Goal: Task Accomplishment & Management: Manage account settings

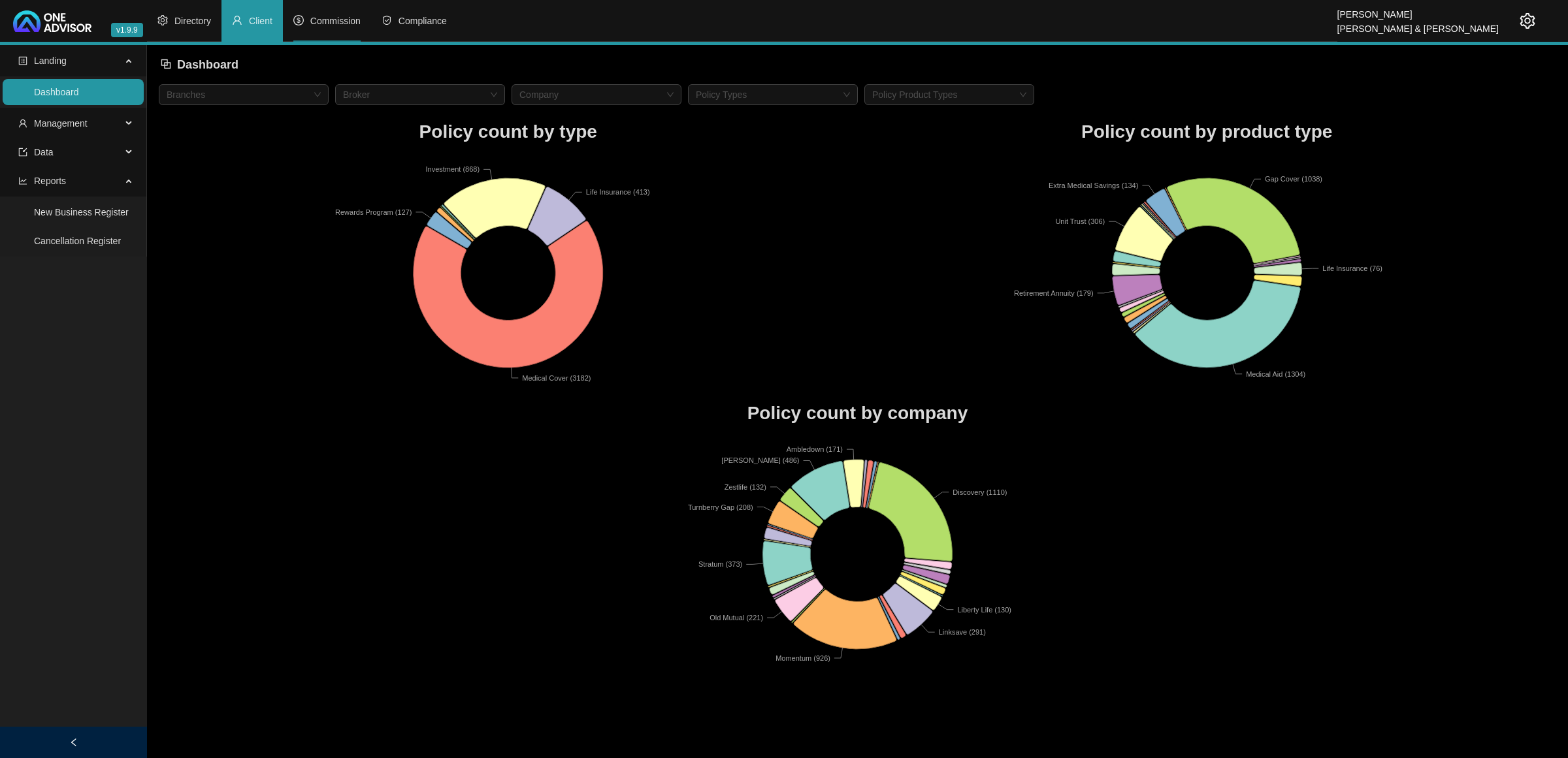
click at [325, 10] on li "Commission" at bounding box center [326, 21] width 88 height 42
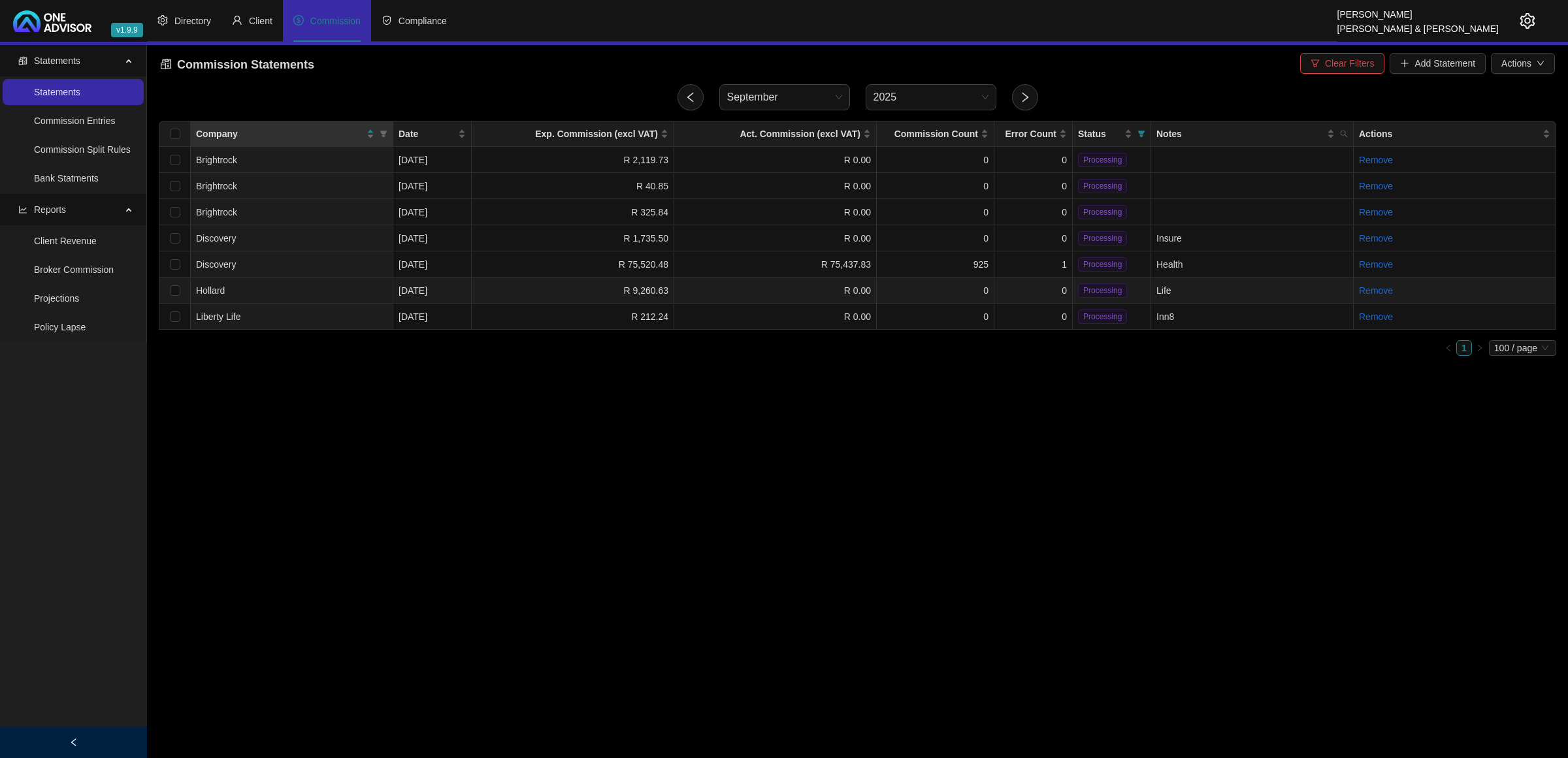
click at [249, 291] on td "Hollard" at bounding box center [292, 291] width 203 height 26
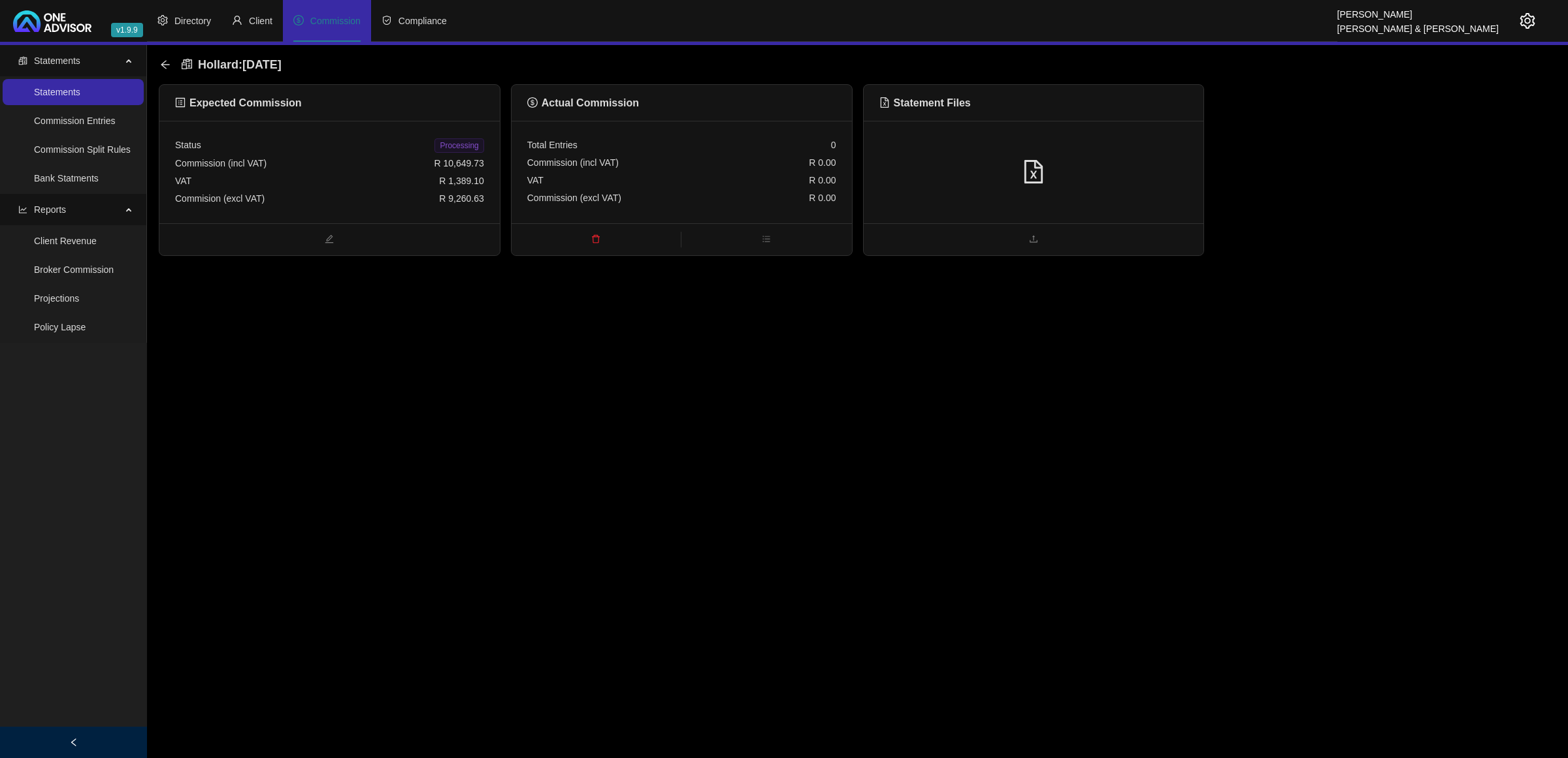
click at [1057, 179] on div at bounding box center [1034, 172] width 309 height 25
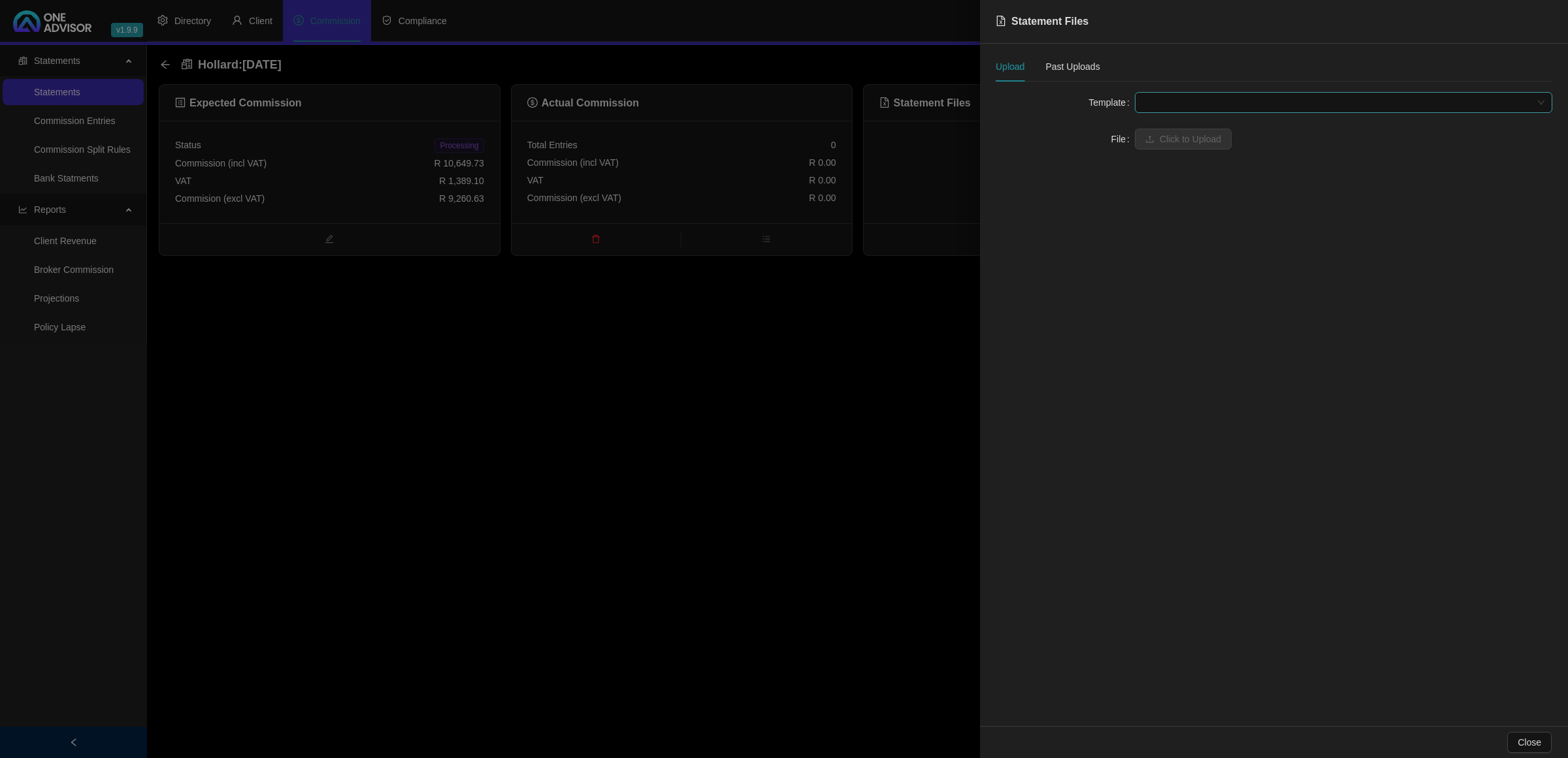
click at [1163, 112] on span at bounding box center [1344, 103] width 402 height 20
click at [1168, 133] on div "Hollard Life" at bounding box center [1344, 129] width 396 height 14
click at [1168, 134] on span "Click to Upload" at bounding box center [1191, 139] width 62 height 14
click at [1543, 164] on icon "delete" at bounding box center [1544, 161] width 9 height 9
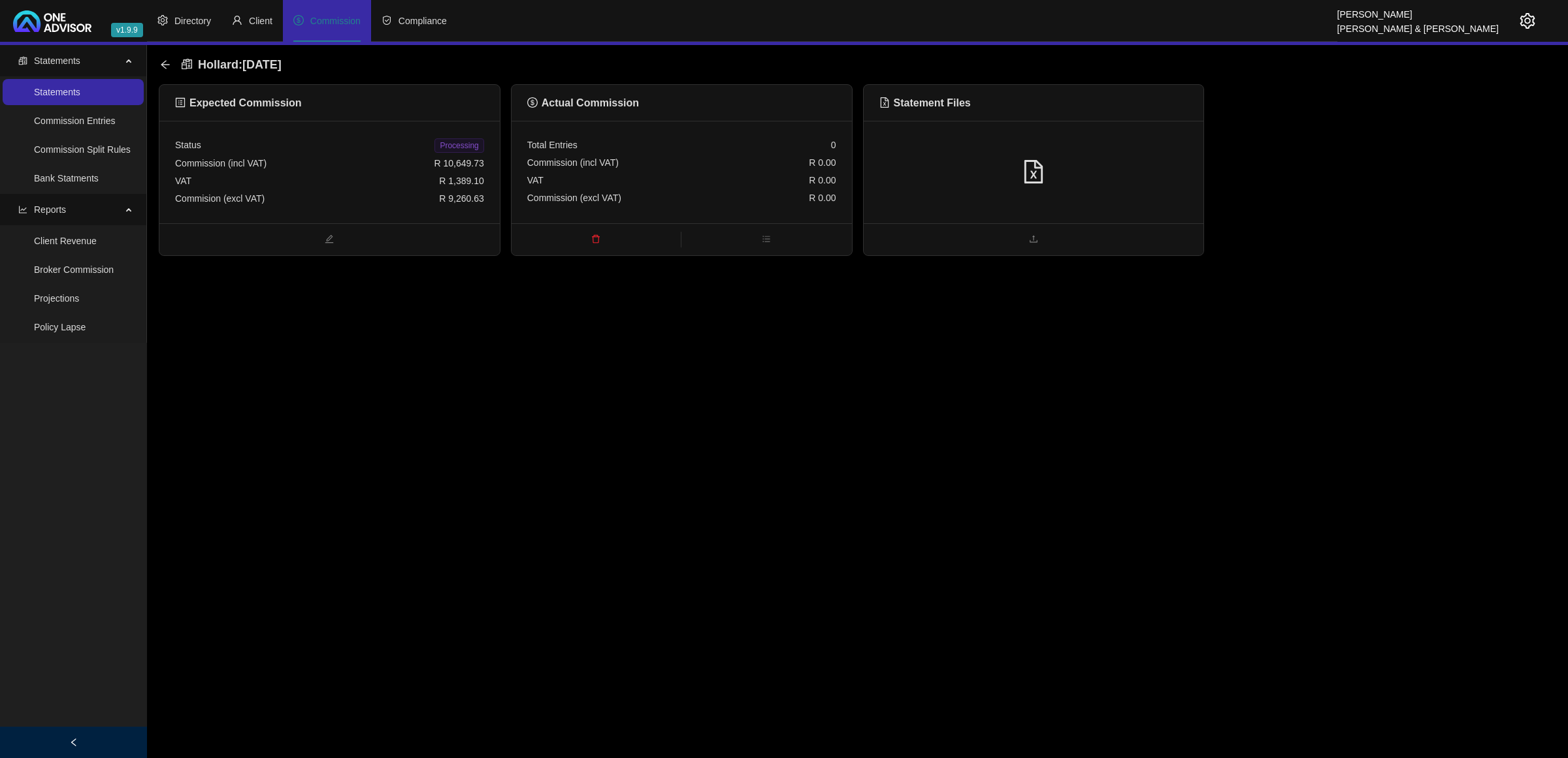
click at [1023, 165] on icon "file-excel" at bounding box center [1033, 172] width 23 height 23
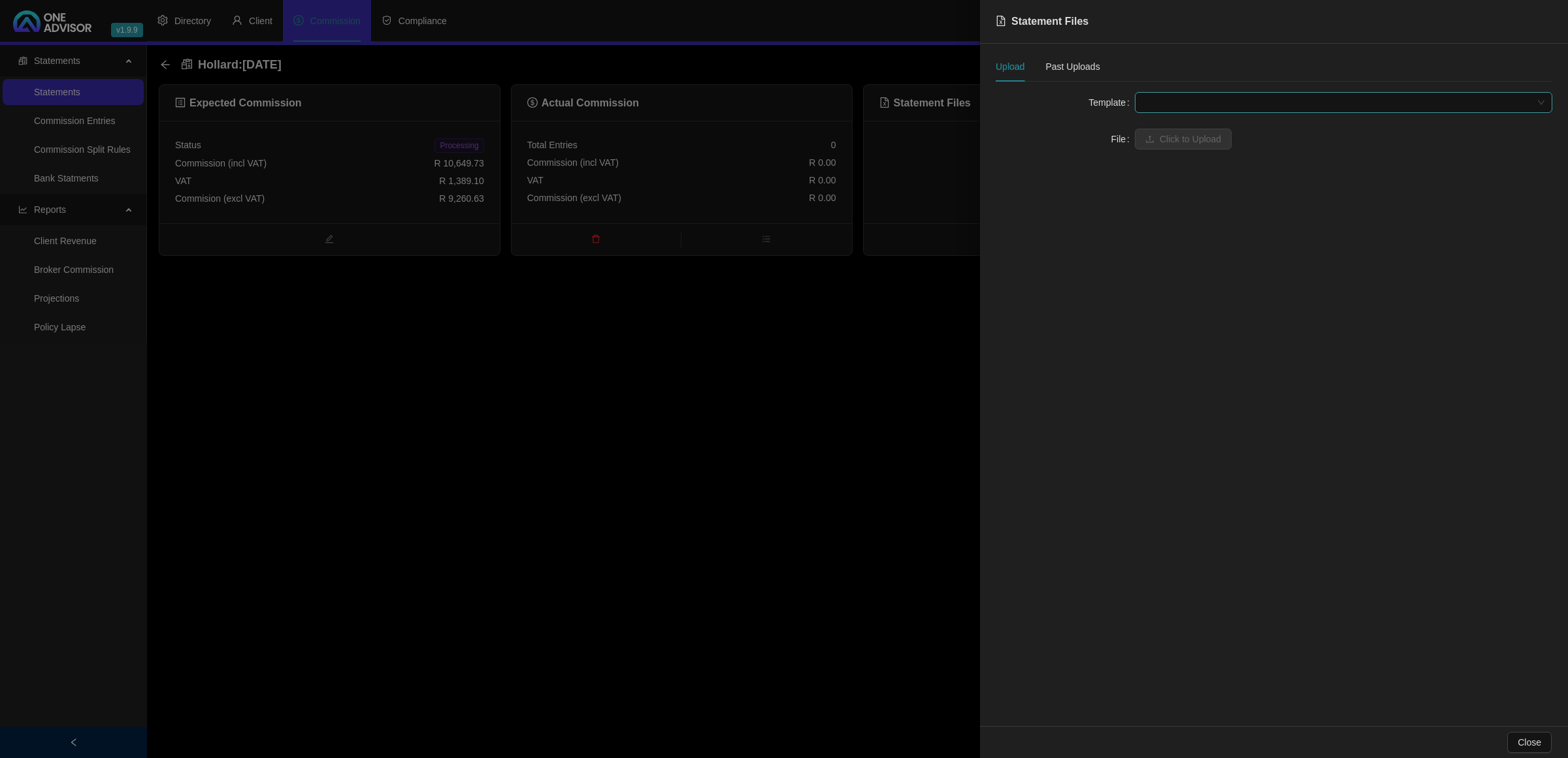
click at [1150, 103] on span at bounding box center [1344, 103] width 402 height 20
click at [1187, 125] on div "Hollard Life" at bounding box center [1344, 129] width 396 height 14
click at [1187, 132] on span "Click to Upload" at bounding box center [1191, 139] width 62 height 14
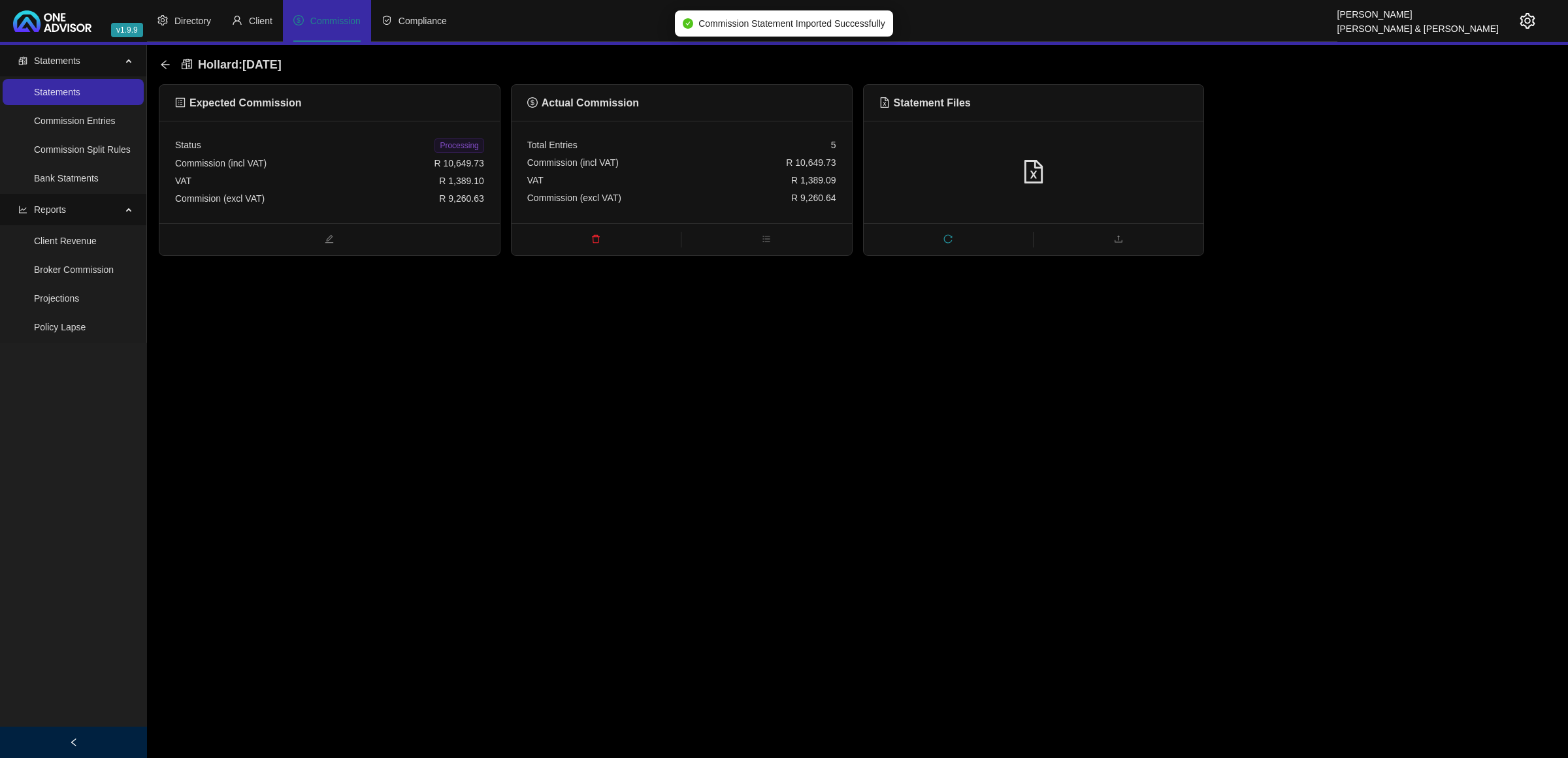
click at [459, 144] on span "Processing" at bounding box center [459, 145] width 49 height 14
click at [166, 60] on icon "arrow-left" at bounding box center [165, 64] width 10 height 10
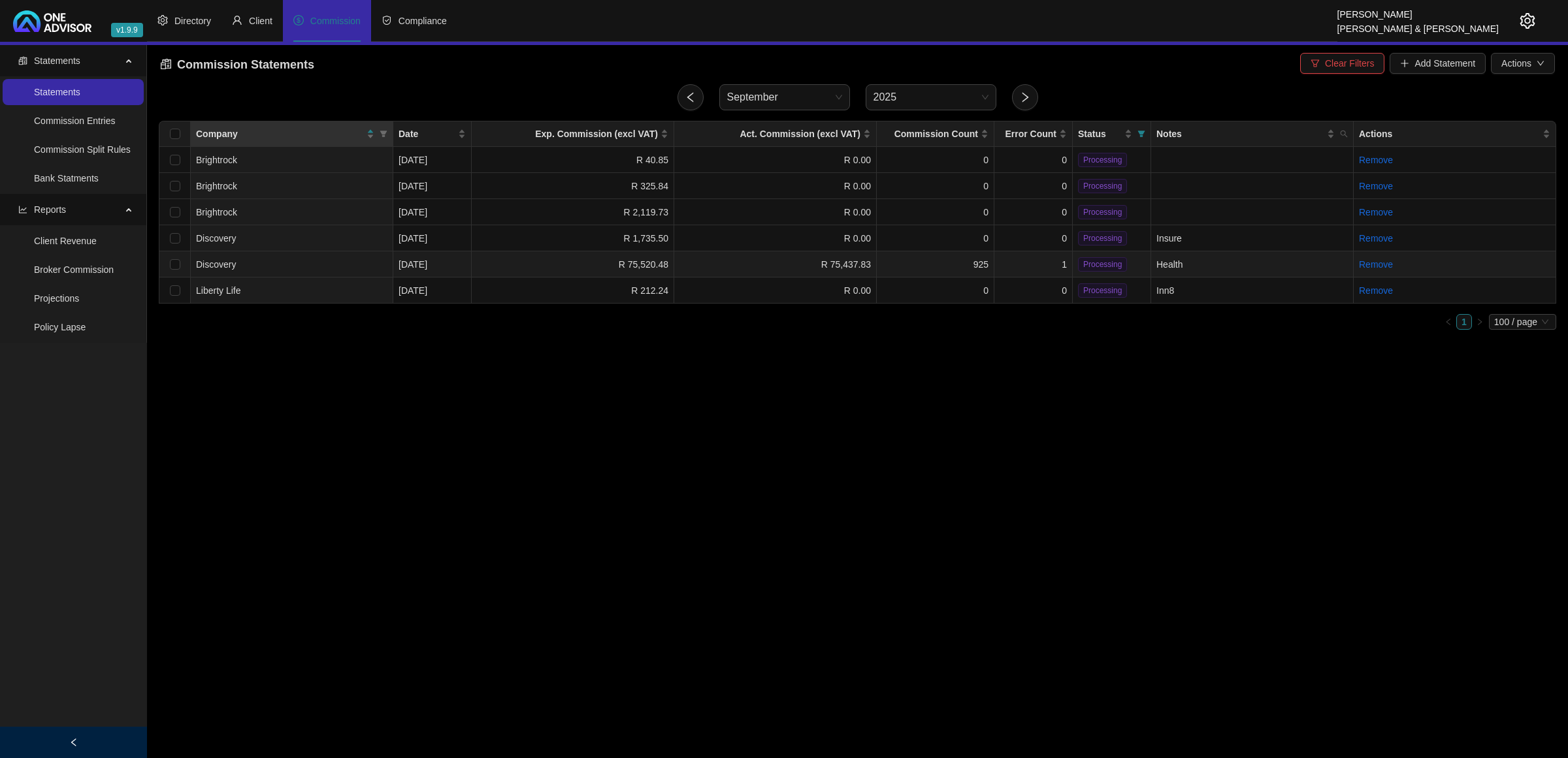
click at [1037, 262] on td "1" at bounding box center [1033, 265] width 79 height 26
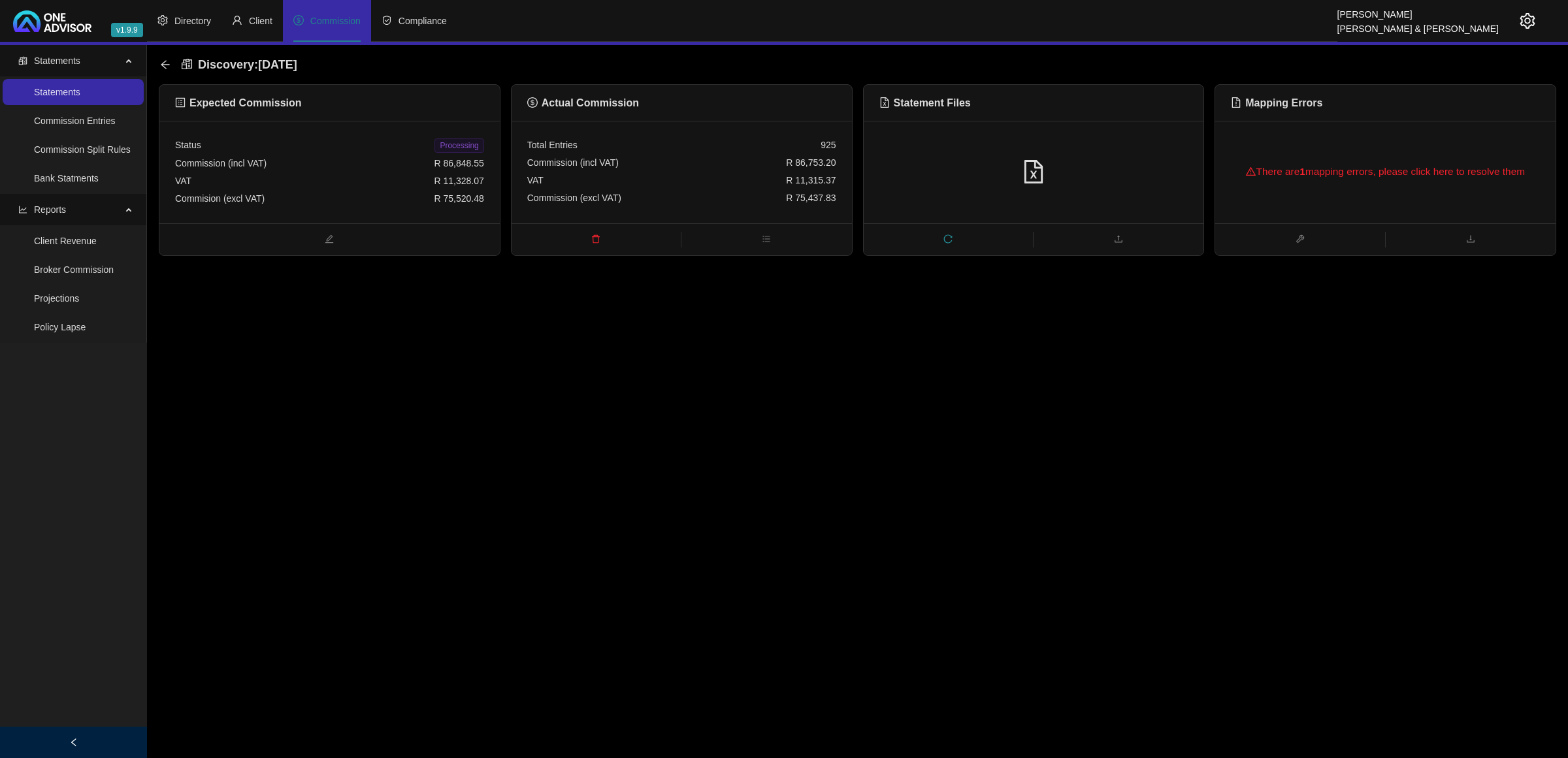
click at [1210, 205] on div "Expected Commission Status Processing Commission (incl VAT) R 86,848.55 VAT R 1…" at bounding box center [858, 170] width 1398 height 172
click at [1230, 201] on div "There are 1 mapping errors, please click here to resolve them" at bounding box center [1385, 172] width 340 height 103
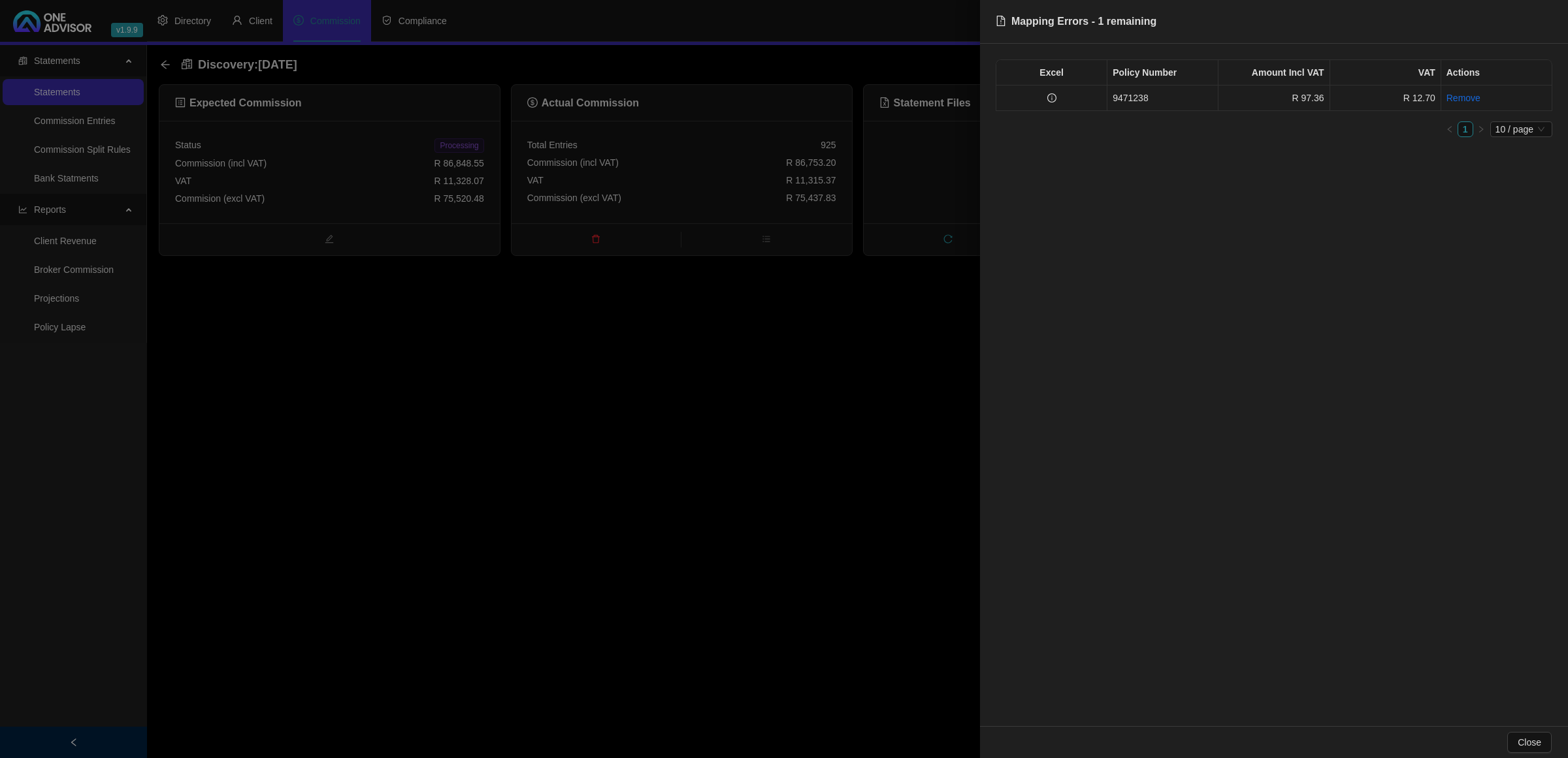
click at [1076, 98] on td at bounding box center [1052, 98] width 111 height 25
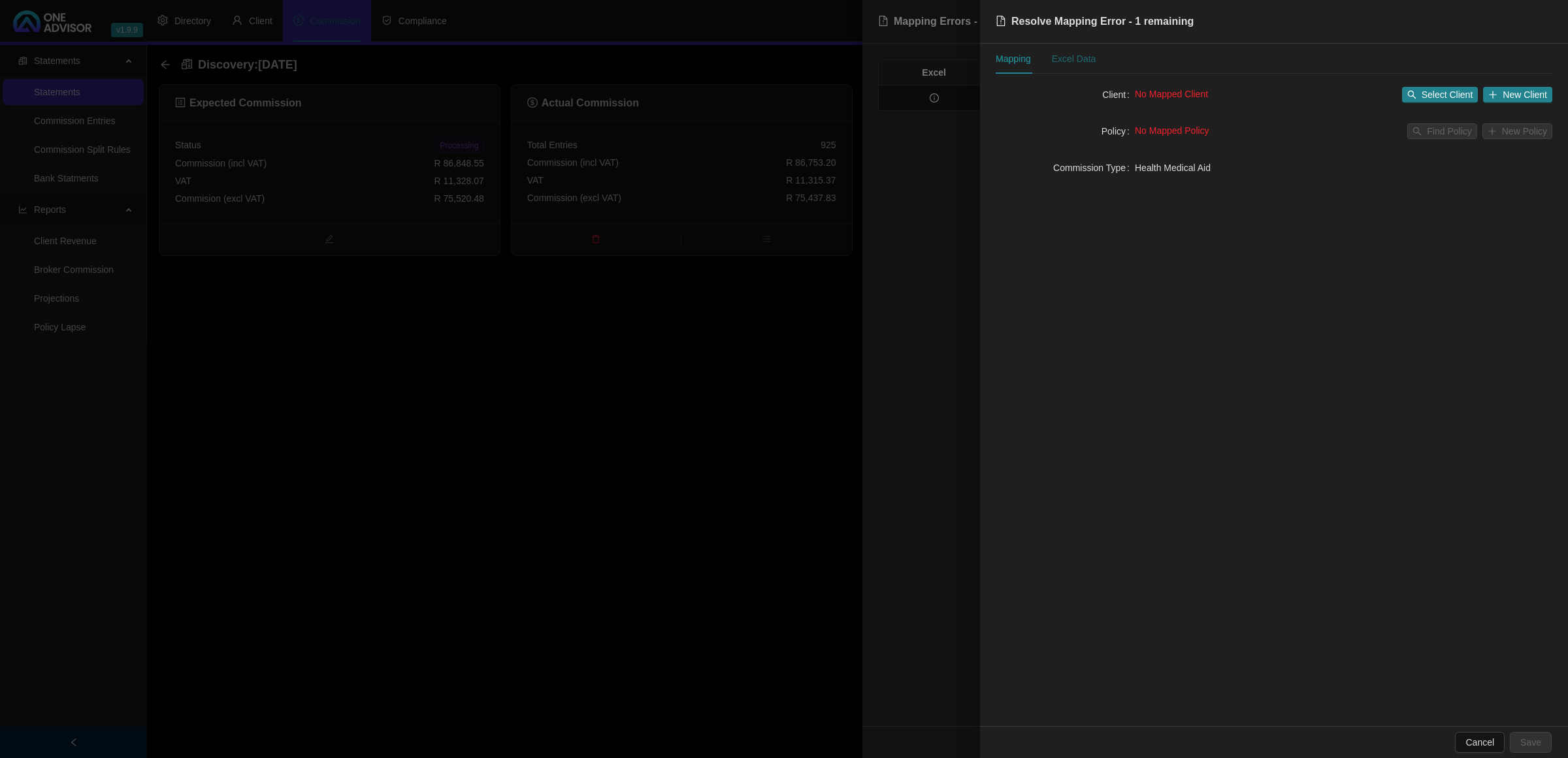
click at [1059, 53] on div "Excel Data" at bounding box center [1074, 58] width 44 height 14
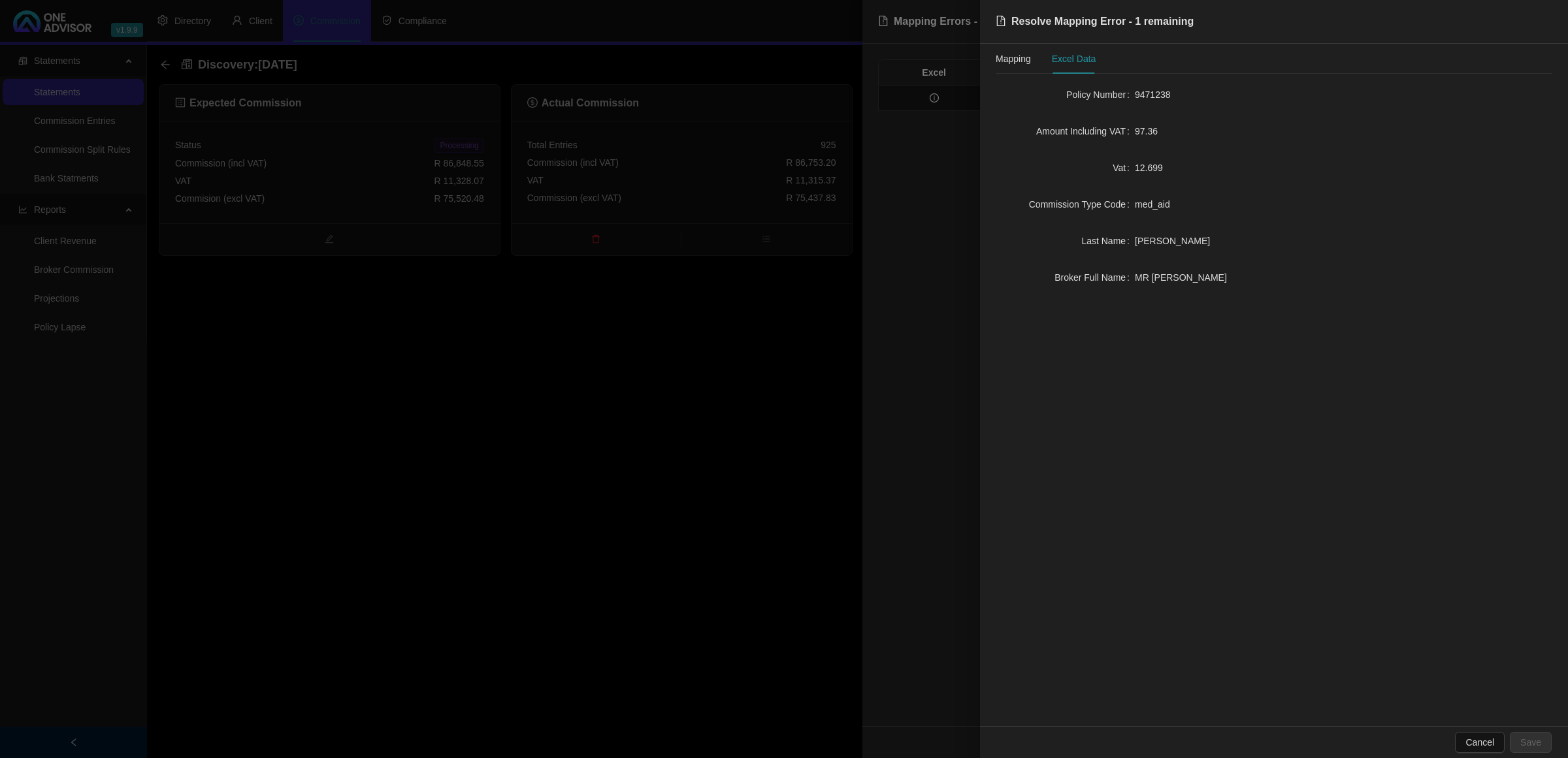
click at [530, 396] on div at bounding box center [784, 379] width 1568 height 758
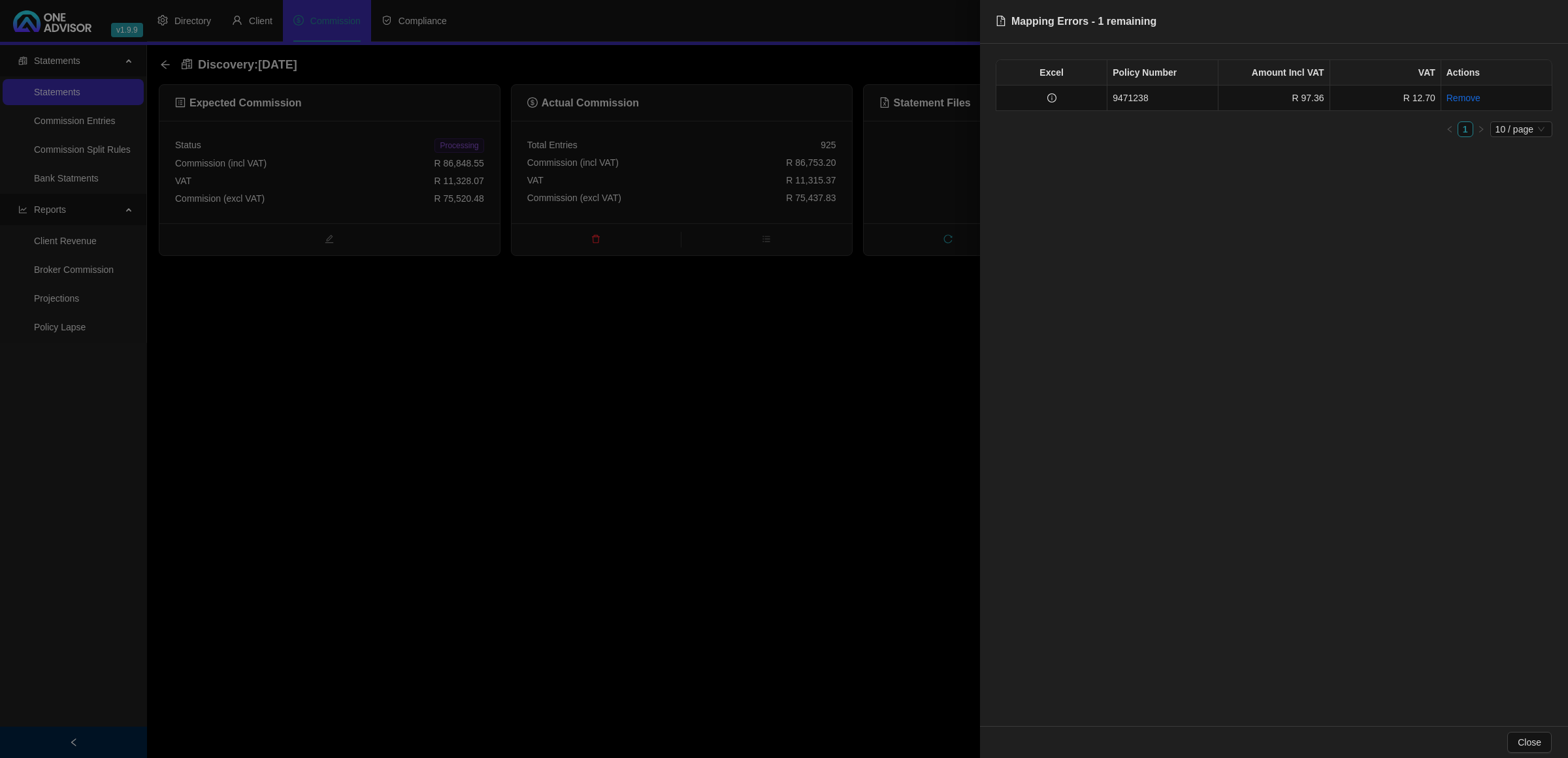
click at [535, 391] on div at bounding box center [784, 379] width 1568 height 758
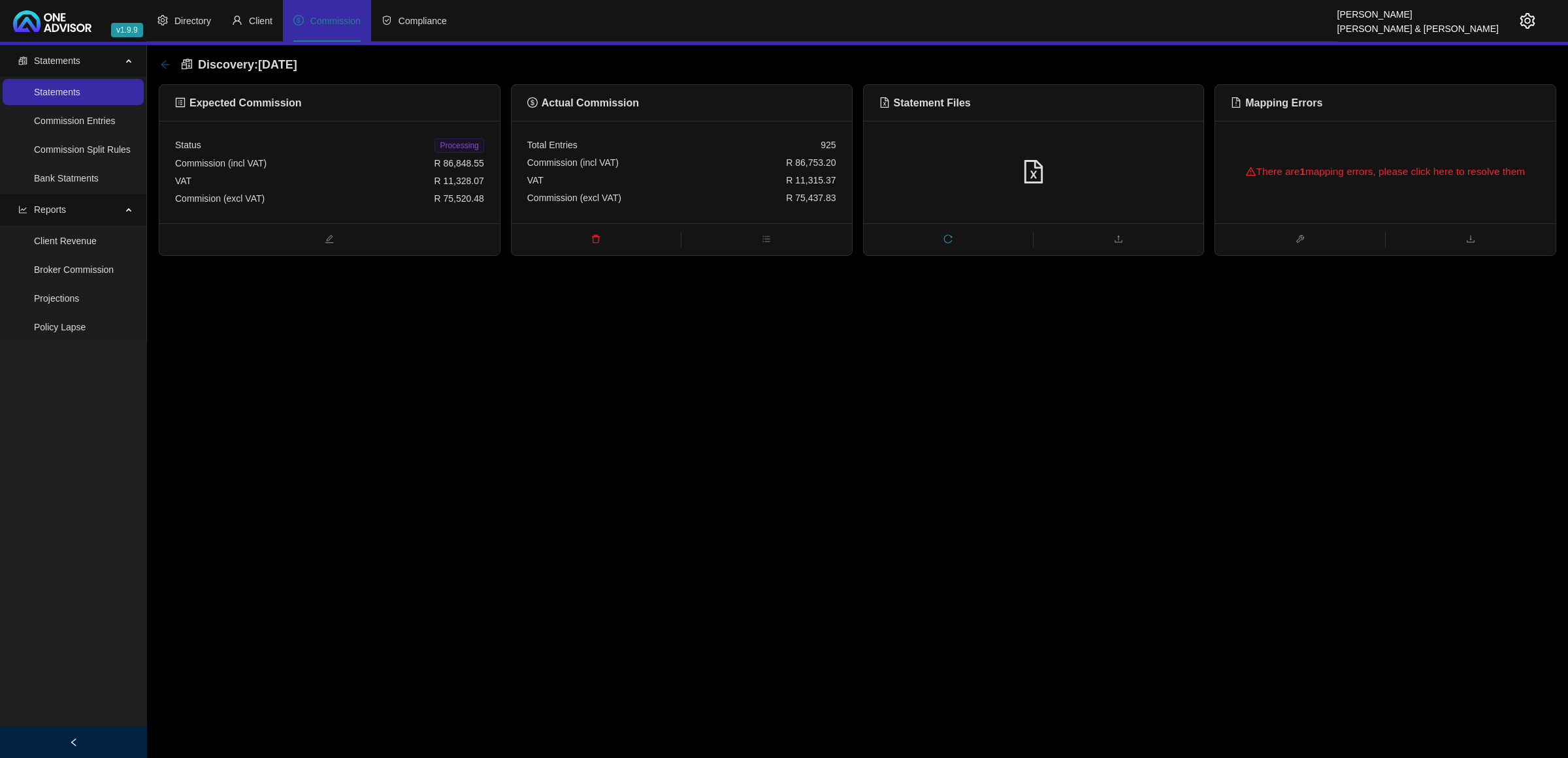
click at [168, 66] on icon "arrow-left" at bounding box center [165, 64] width 10 height 10
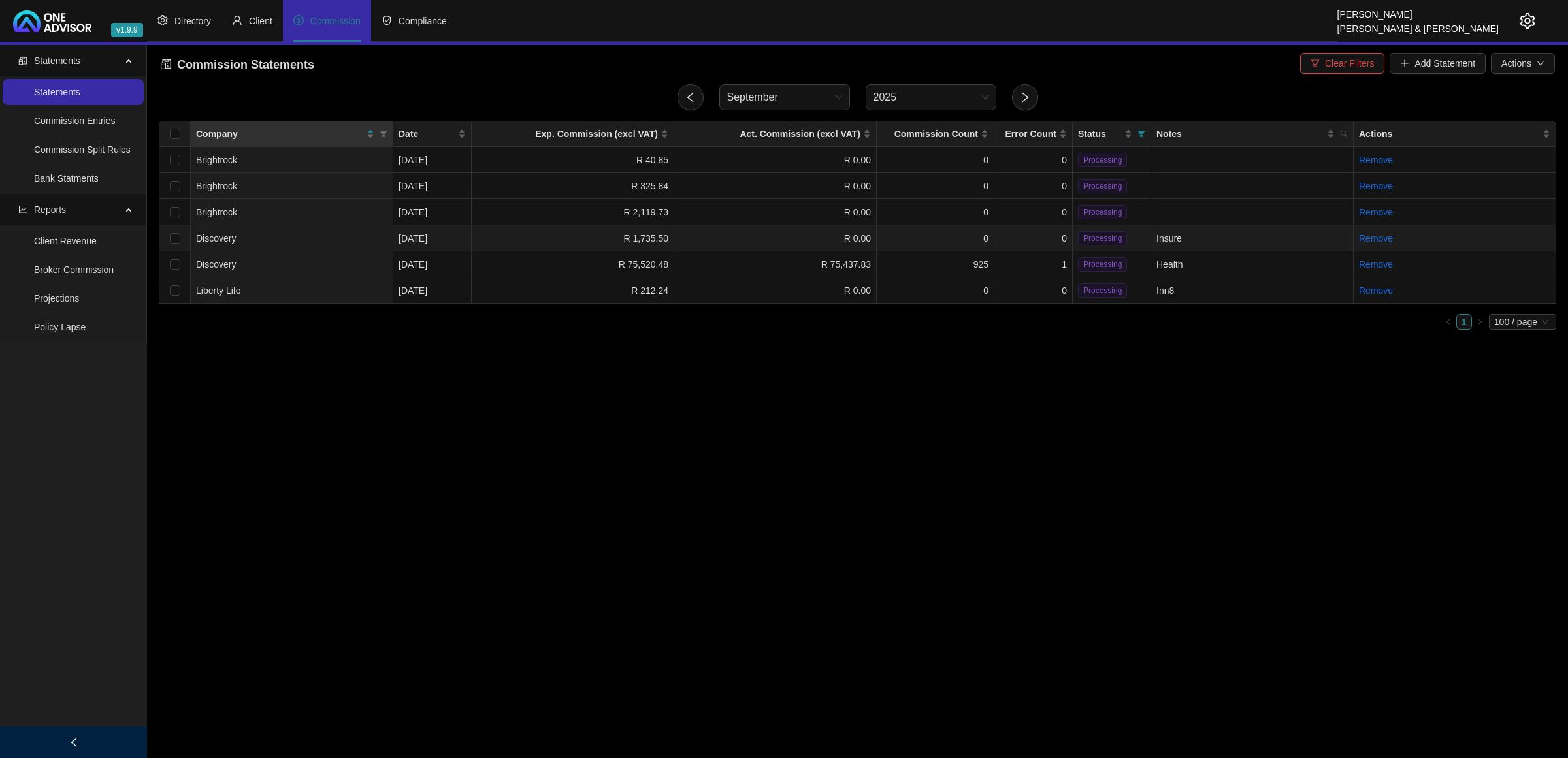
click at [1264, 242] on td "Insure" at bounding box center [1252, 238] width 203 height 26
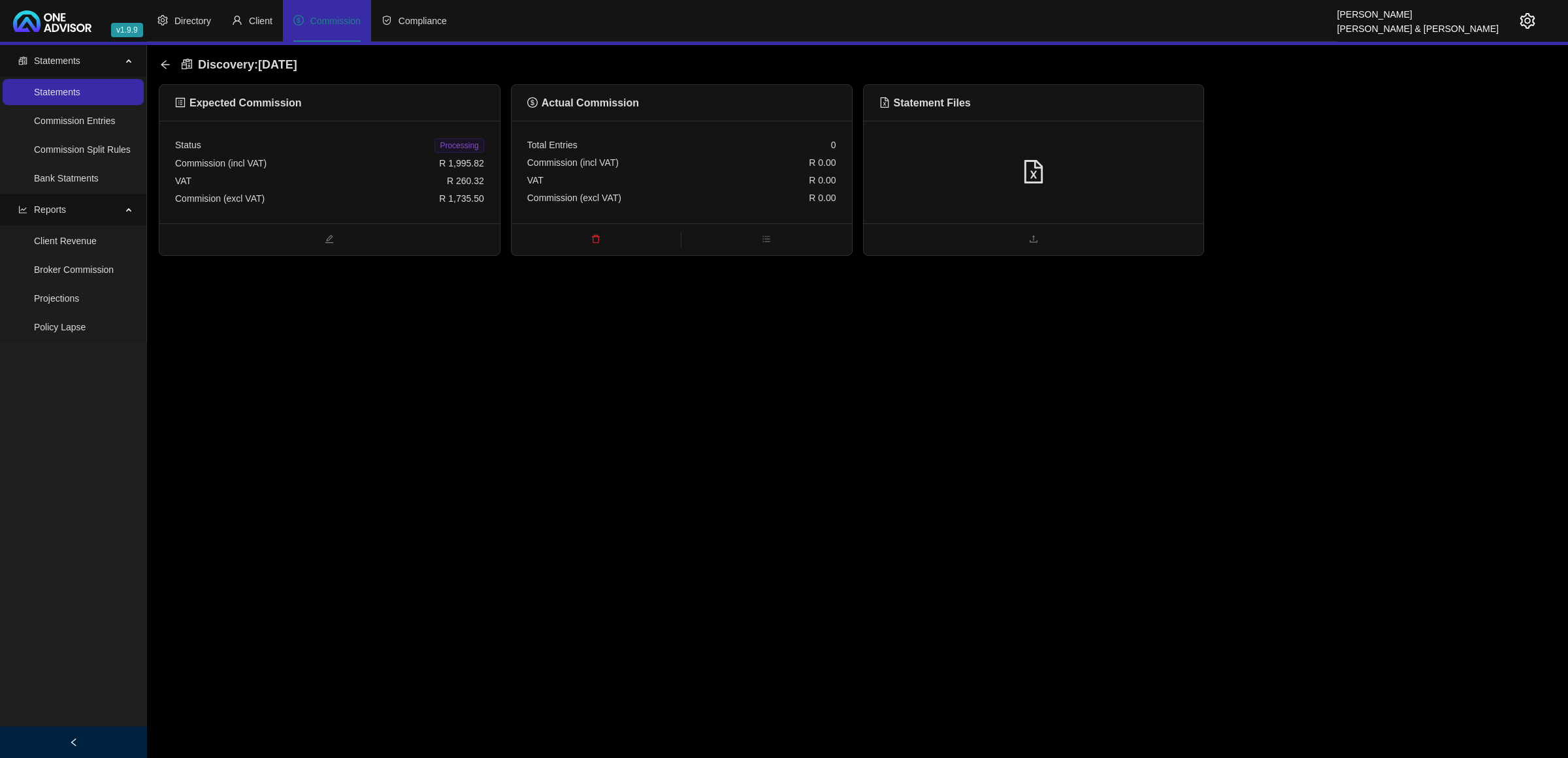
click at [280, 164] on div "Commission (incl VAT) R 1,995.82" at bounding box center [330, 164] width 309 height 18
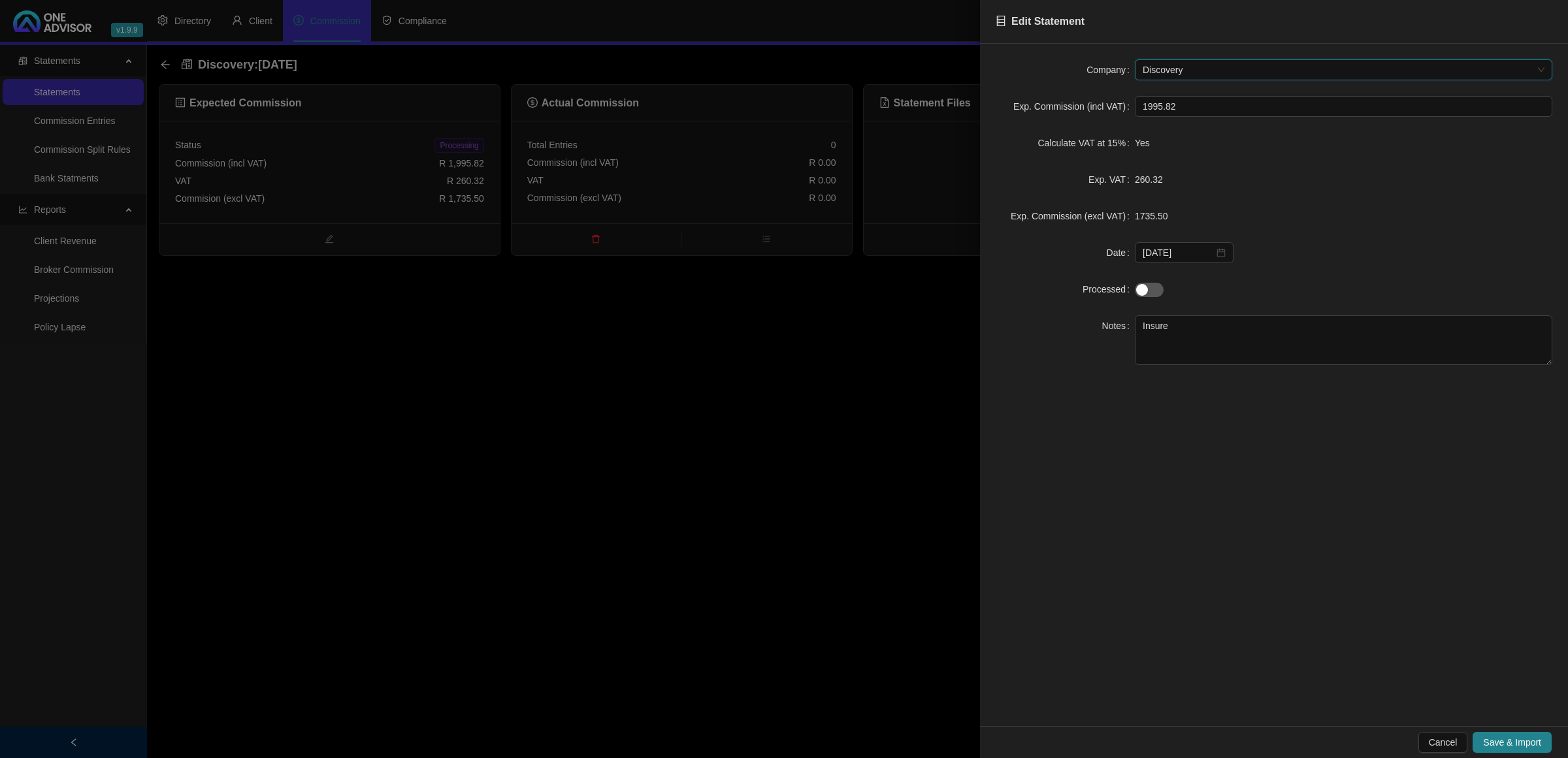
click at [1220, 313] on form "Company Discovery Discovery Exp. Commission (incl VAT) 1995.82 Calculate VAT at…" at bounding box center [1274, 212] width 556 height 306
click at [1217, 319] on textarea "Insure" at bounding box center [1344, 340] width 417 height 50
type textarea "Insure-requested"
click at [1533, 732] on button "Save & Import" at bounding box center [1513, 742] width 79 height 21
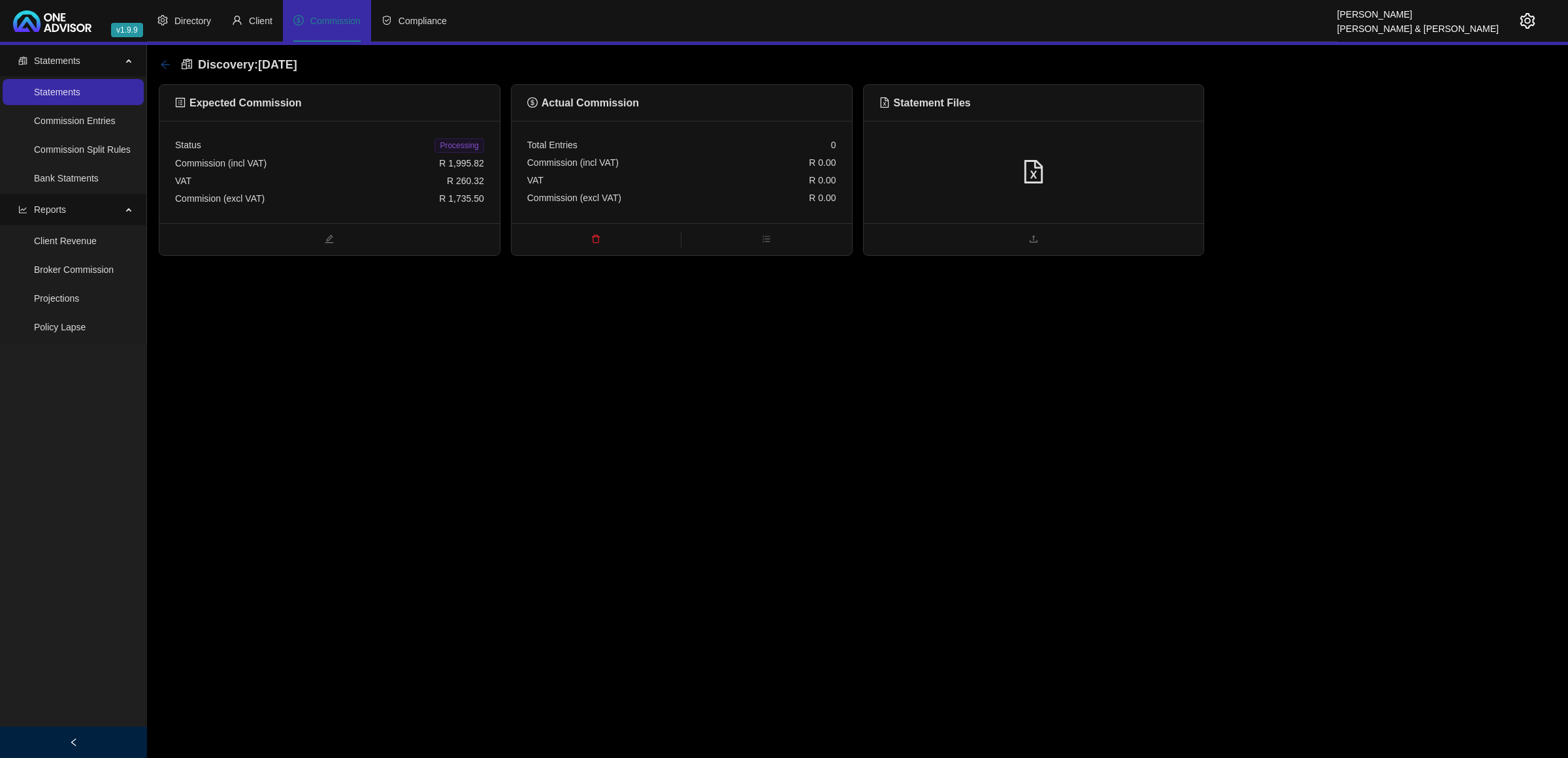
click at [164, 63] on icon "arrow-left" at bounding box center [165, 64] width 10 height 10
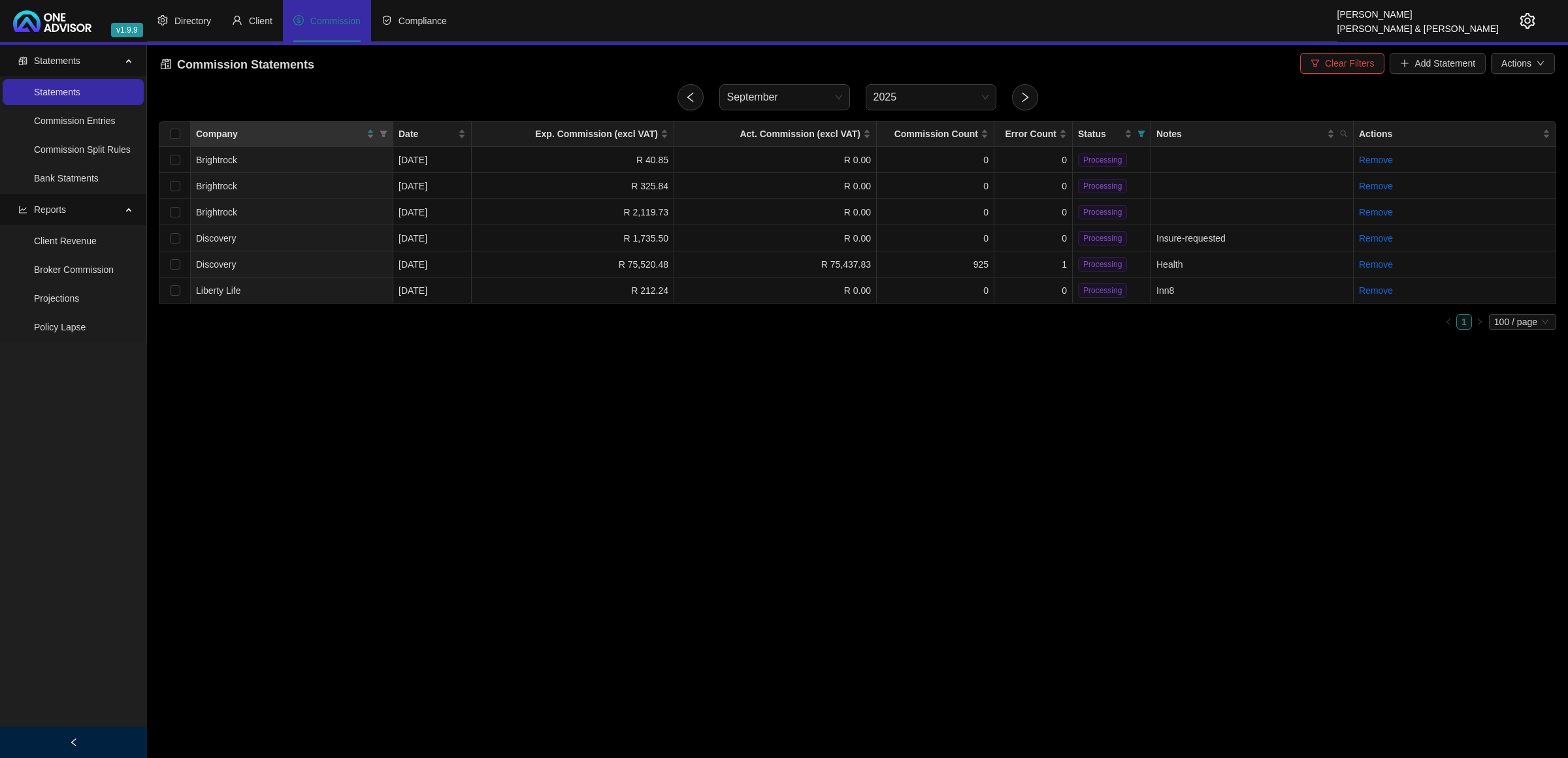
click at [1532, 20] on icon "setting" at bounding box center [1528, 21] width 16 height 16
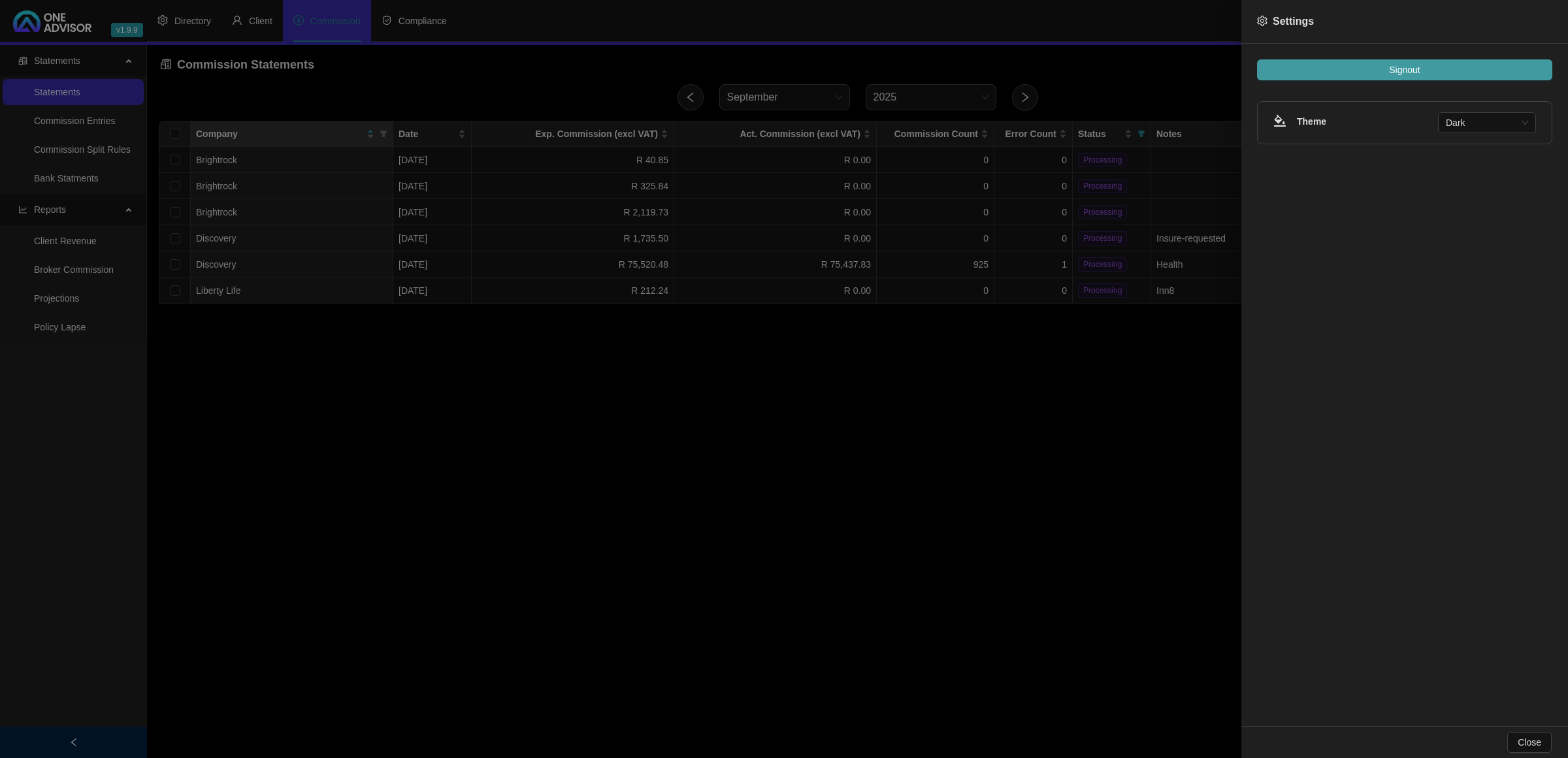
click at [1465, 64] on button "Signout" at bounding box center [1405, 70] width 296 height 21
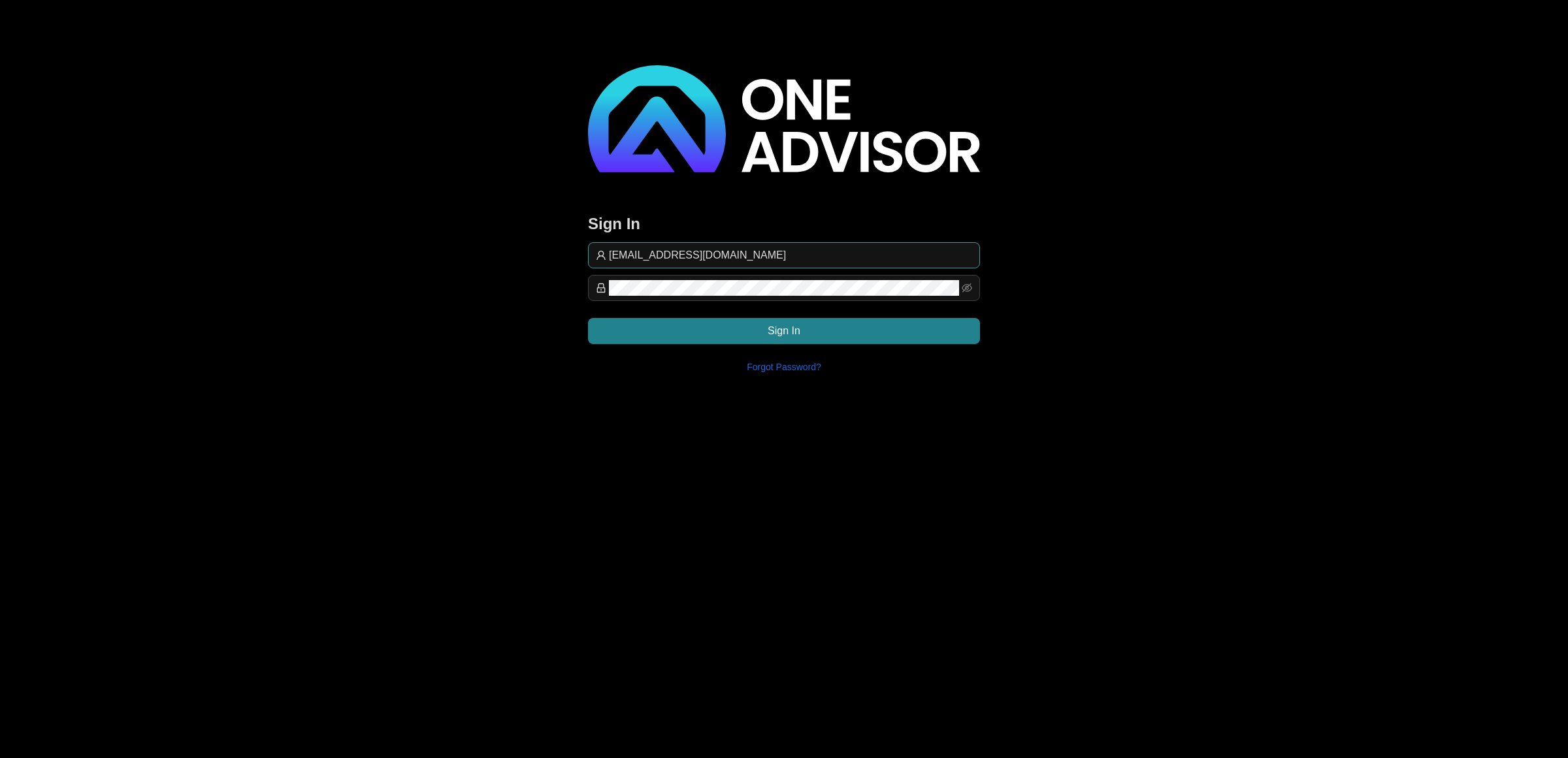
click at [858, 250] on input "[EMAIL_ADDRESS][DOMAIN_NAME]" at bounding box center [791, 255] width 363 height 16
type input "commission@lifeplan"
click at [880, 327] on button "Sign In" at bounding box center [784, 331] width 392 height 26
